Goal: Navigation & Orientation: Find specific page/section

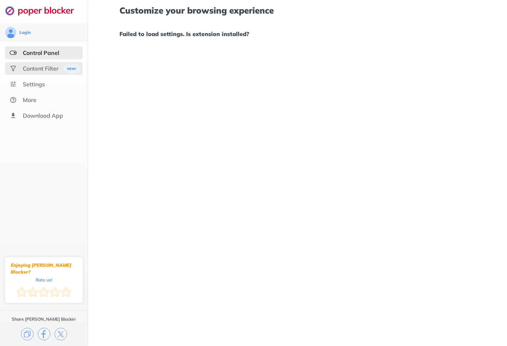
click at [29, 67] on div "Content Filter" at bounding box center [41, 68] width 36 height 7
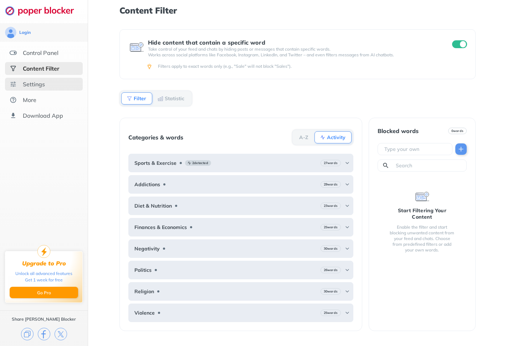
click at [37, 82] on div "Settings" at bounding box center [34, 84] width 22 height 7
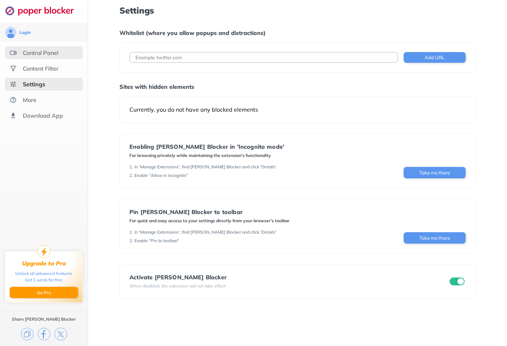
click at [60, 53] on div "Control Panel" at bounding box center [44, 52] width 78 height 13
